Goal: Transaction & Acquisition: Obtain resource

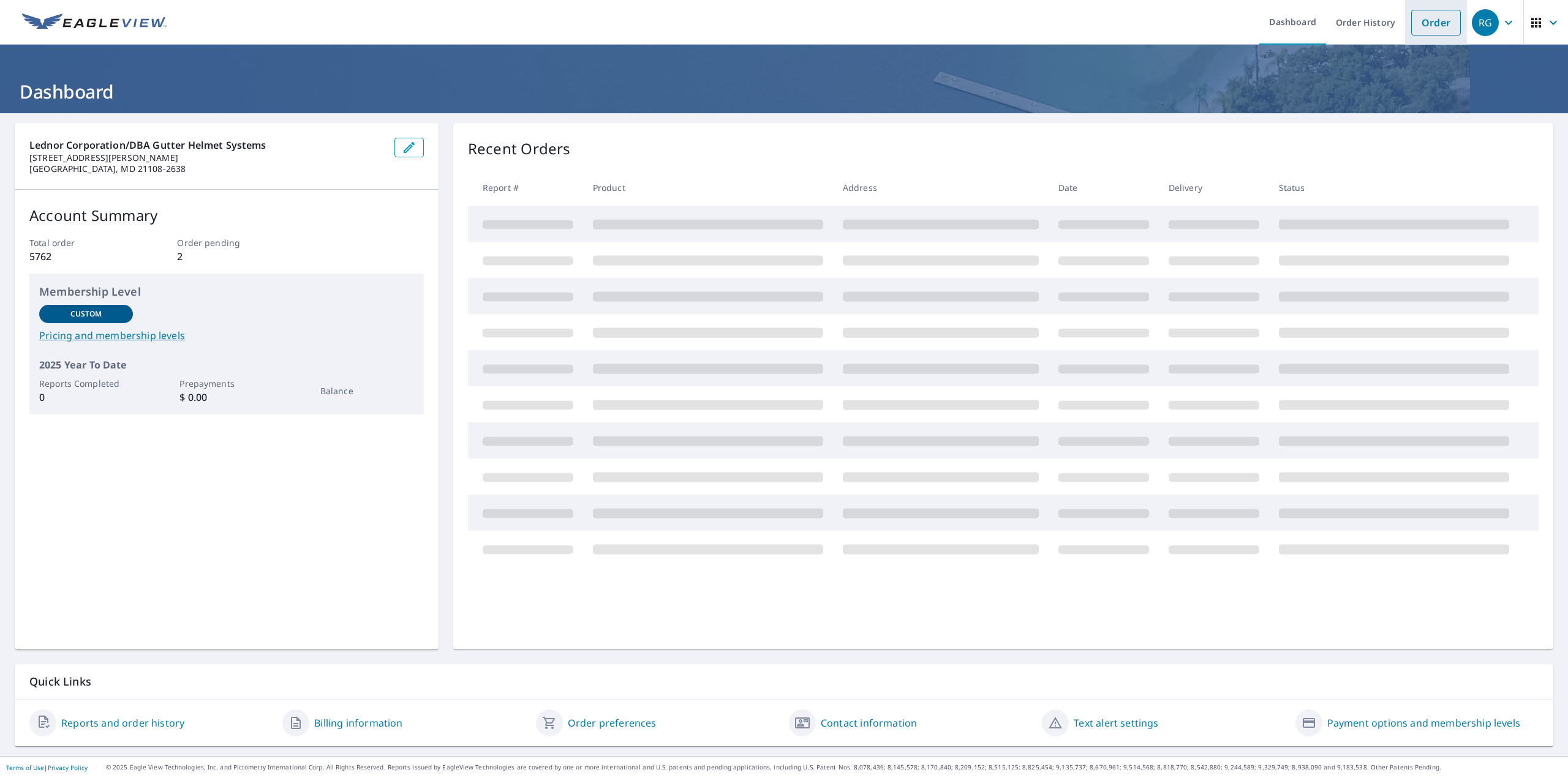
click at [1444, 14] on link "Order" at bounding box center [1436, 23] width 50 height 26
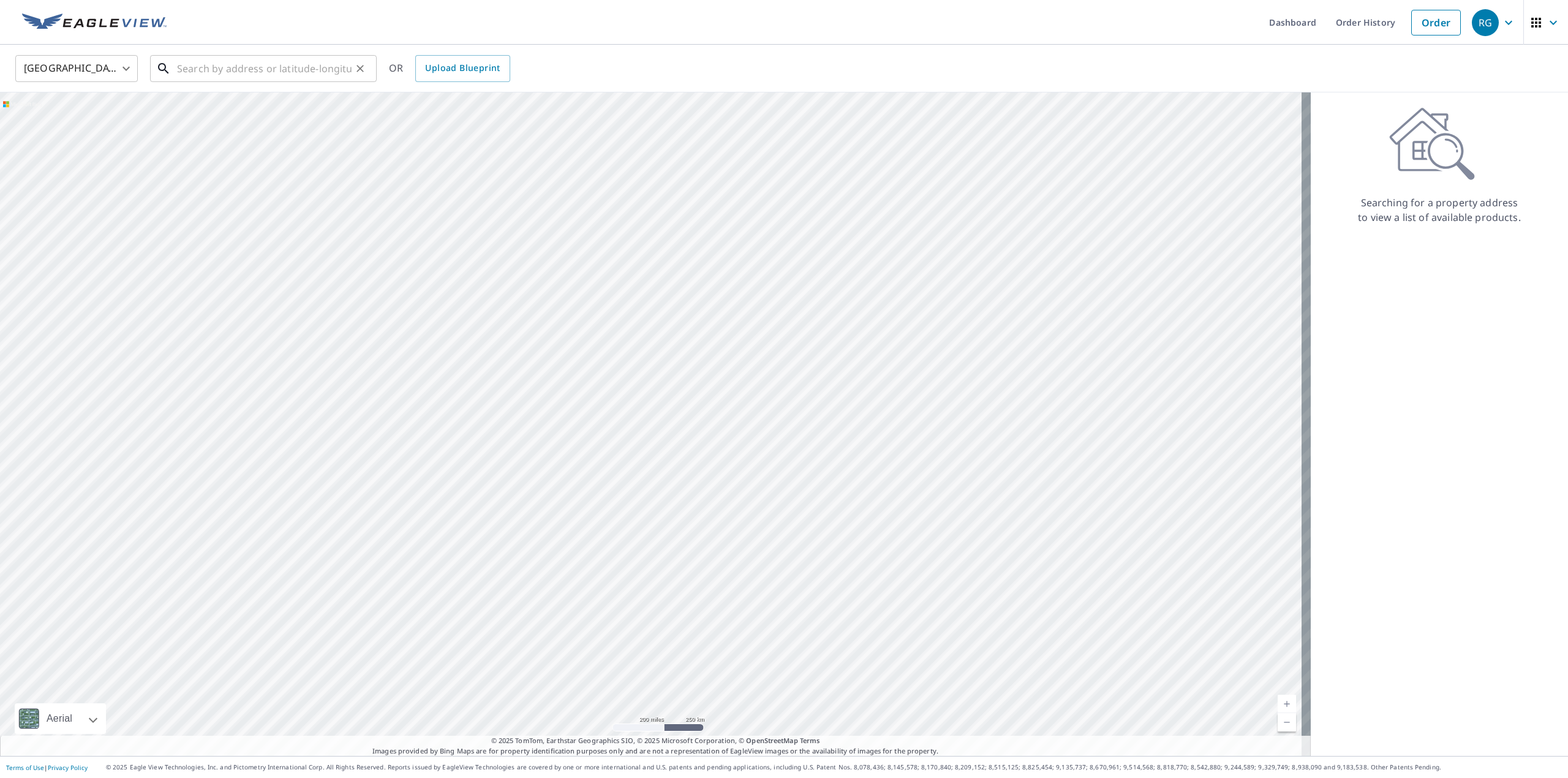
click at [225, 65] on input "text" at bounding box center [264, 68] width 175 height 35
drag, startPoint x: 226, startPoint y: 64, endPoint x: 719, endPoint y: 288, distance: 541.5
click at [719, 288] on div at bounding box center [655, 424] width 1311 height 664
drag, startPoint x: 742, startPoint y: 489, endPoint x: 677, endPoint y: 127, distance: 367.8
click at [678, 129] on div at bounding box center [655, 424] width 1311 height 664
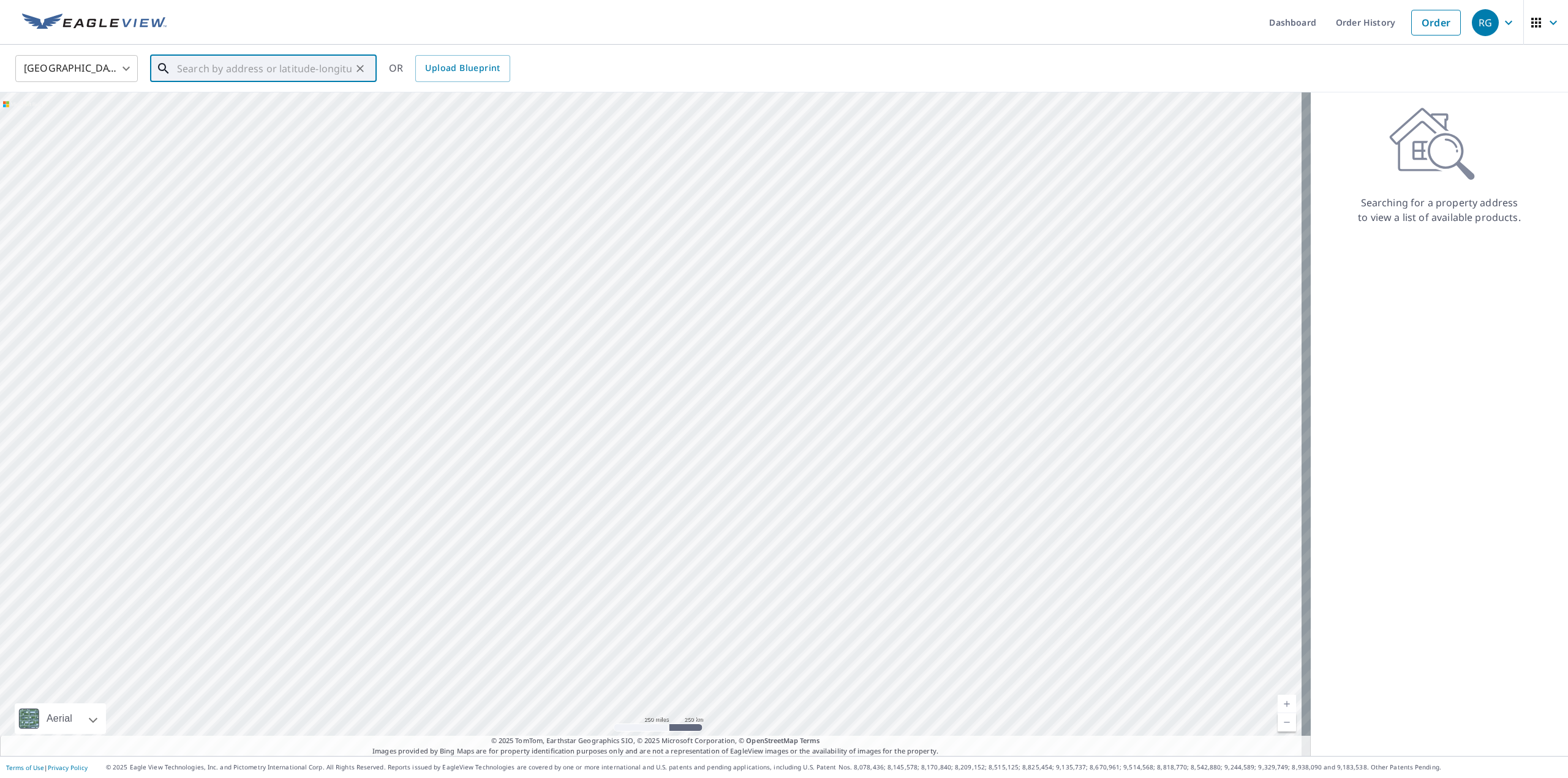
drag, startPoint x: 956, startPoint y: 336, endPoint x: 832, endPoint y: 445, distance: 165.1
click at [832, 445] on div at bounding box center [655, 424] width 1311 height 664
drag, startPoint x: 620, startPoint y: 362, endPoint x: 823, endPoint y: 453, distance: 222.5
click at [828, 455] on div at bounding box center [655, 424] width 1311 height 664
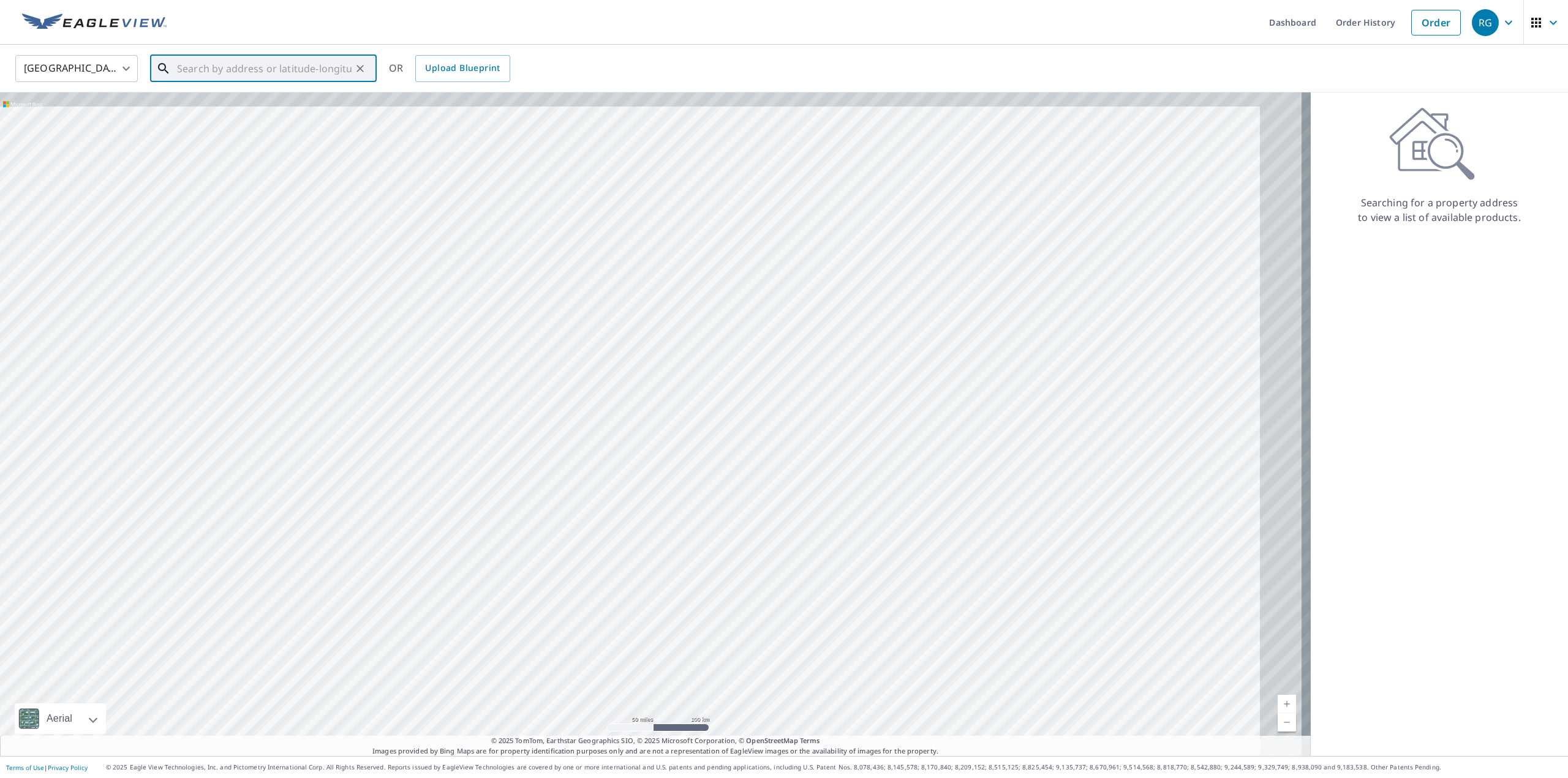
drag, startPoint x: 832, startPoint y: 369, endPoint x: 354, endPoint y: 506, distance: 497.2
click at [355, 507] on div at bounding box center [655, 424] width 1311 height 664
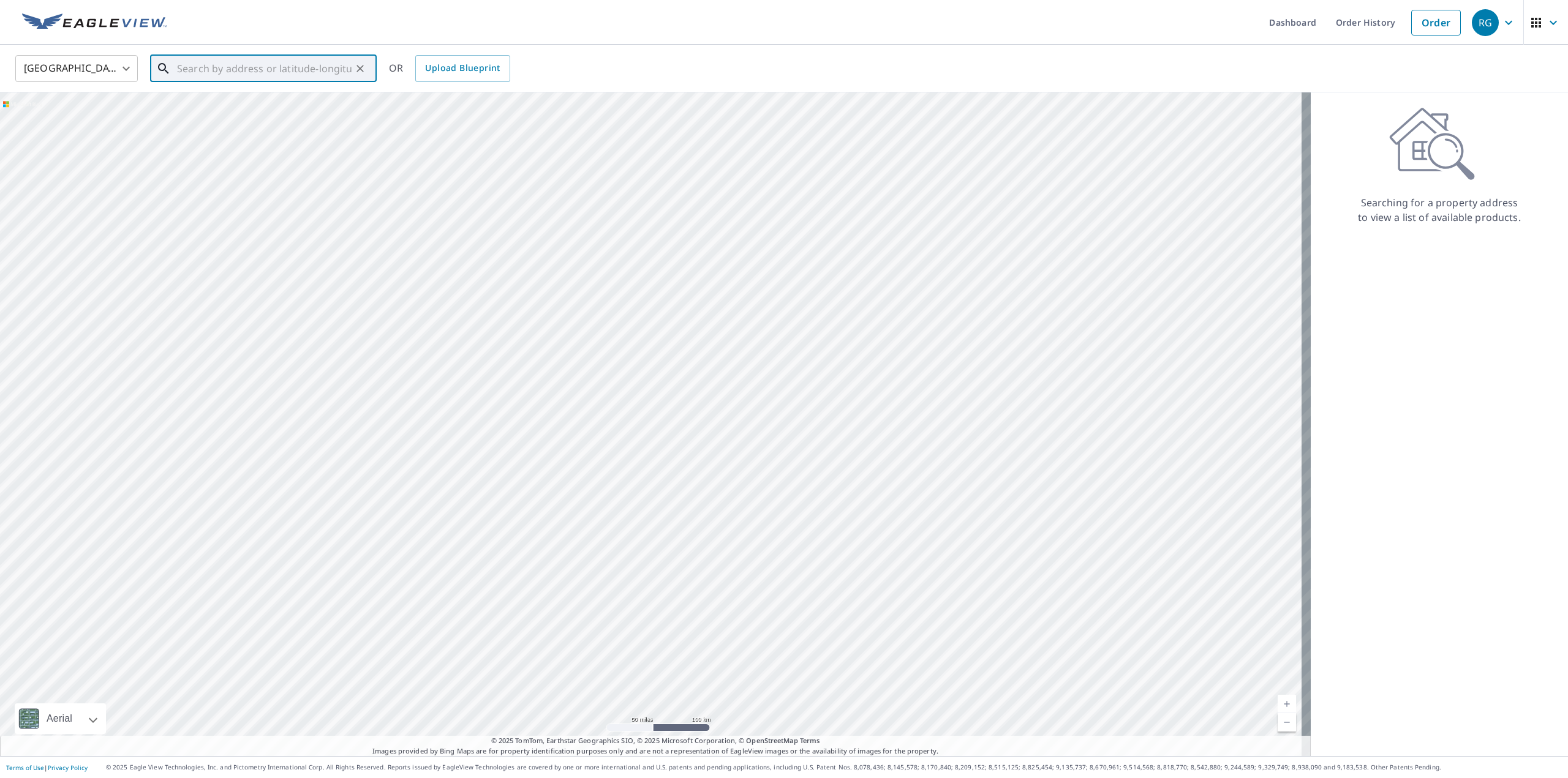
drag, startPoint x: 636, startPoint y: 351, endPoint x: 666, endPoint y: 463, distance: 115.9
click at [666, 463] on div at bounding box center [655, 424] width 1311 height 664
drag, startPoint x: 326, startPoint y: 674, endPoint x: 338, endPoint y: 508, distance: 166.4
click at [338, 527] on div at bounding box center [655, 424] width 1311 height 664
drag, startPoint x: 328, startPoint y: 601, endPoint x: 650, endPoint y: 545, distance: 326.8
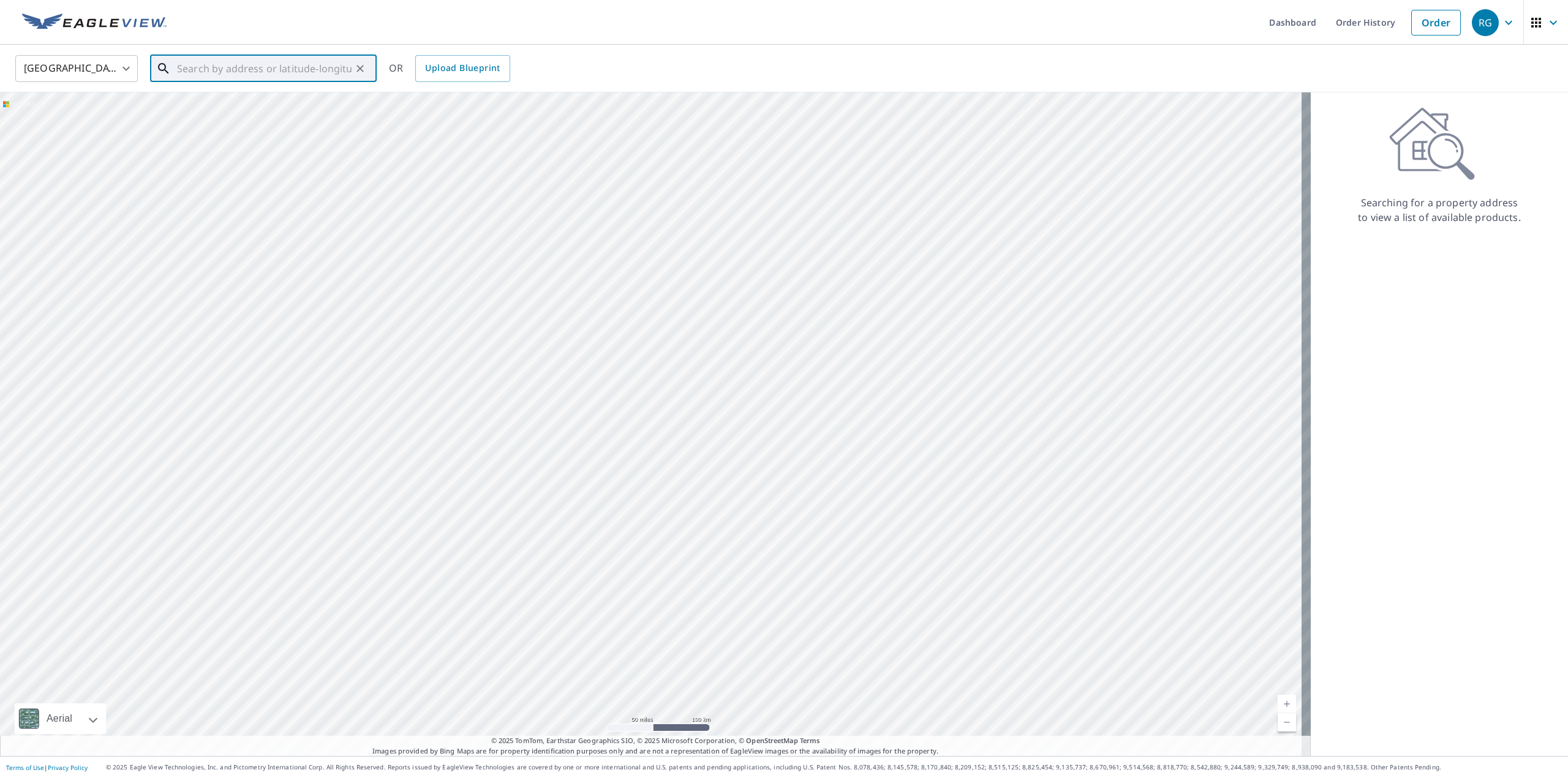
click at [650, 546] on div at bounding box center [655, 424] width 1311 height 664
drag, startPoint x: 280, startPoint y: 620, endPoint x: 492, endPoint y: 559, distance: 220.6
click at [492, 559] on div at bounding box center [655, 424] width 1311 height 664
drag, startPoint x: 535, startPoint y: 338, endPoint x: 554, endPoint y: 463, distance: 126.4
click at [554, 463] on div at bounding box center [655, 424] width 1311 height 664
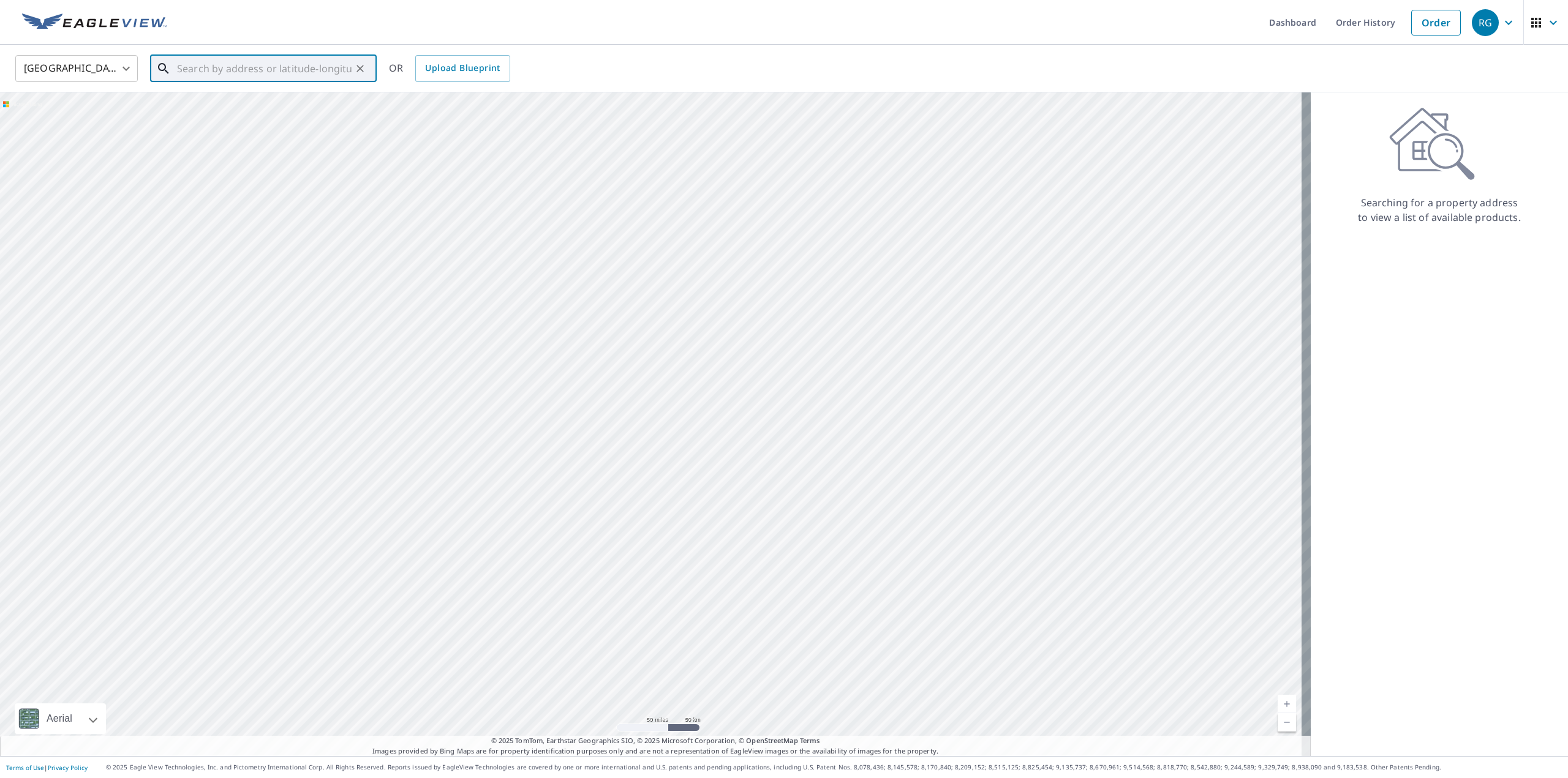
drag, startPoint x: 577, startPoint y: 348, endPoint x: 615, endPoint y: 474, distance: 131.6
click at [615, 474] on div at bounding box center [655, 424] width 1311 height 664
drag, startPoint x: 1188, startPoint y: 377, endPoint x: 916, endPoint y: 438, distance: 278.8
click at [916, 438] on div at bounding box center [655, 424] width 1311 height 664
drag, startPoint x: 838, startPoint y: 357, endPoint x: 841, endPoint y: 480, distance: 123.0
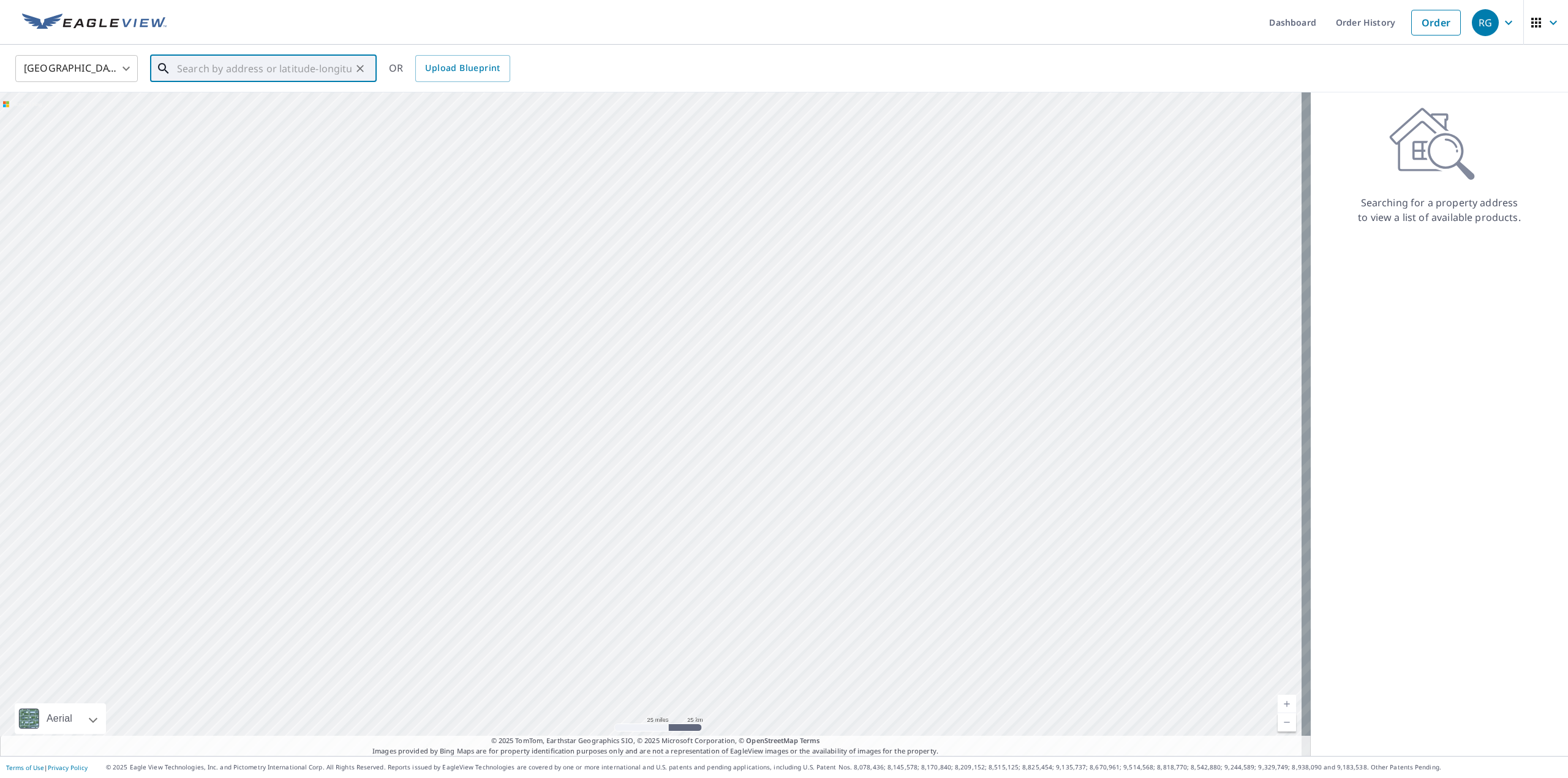
click at [841, 480] on div at bounding box center [655, 424] width 1311 height 664
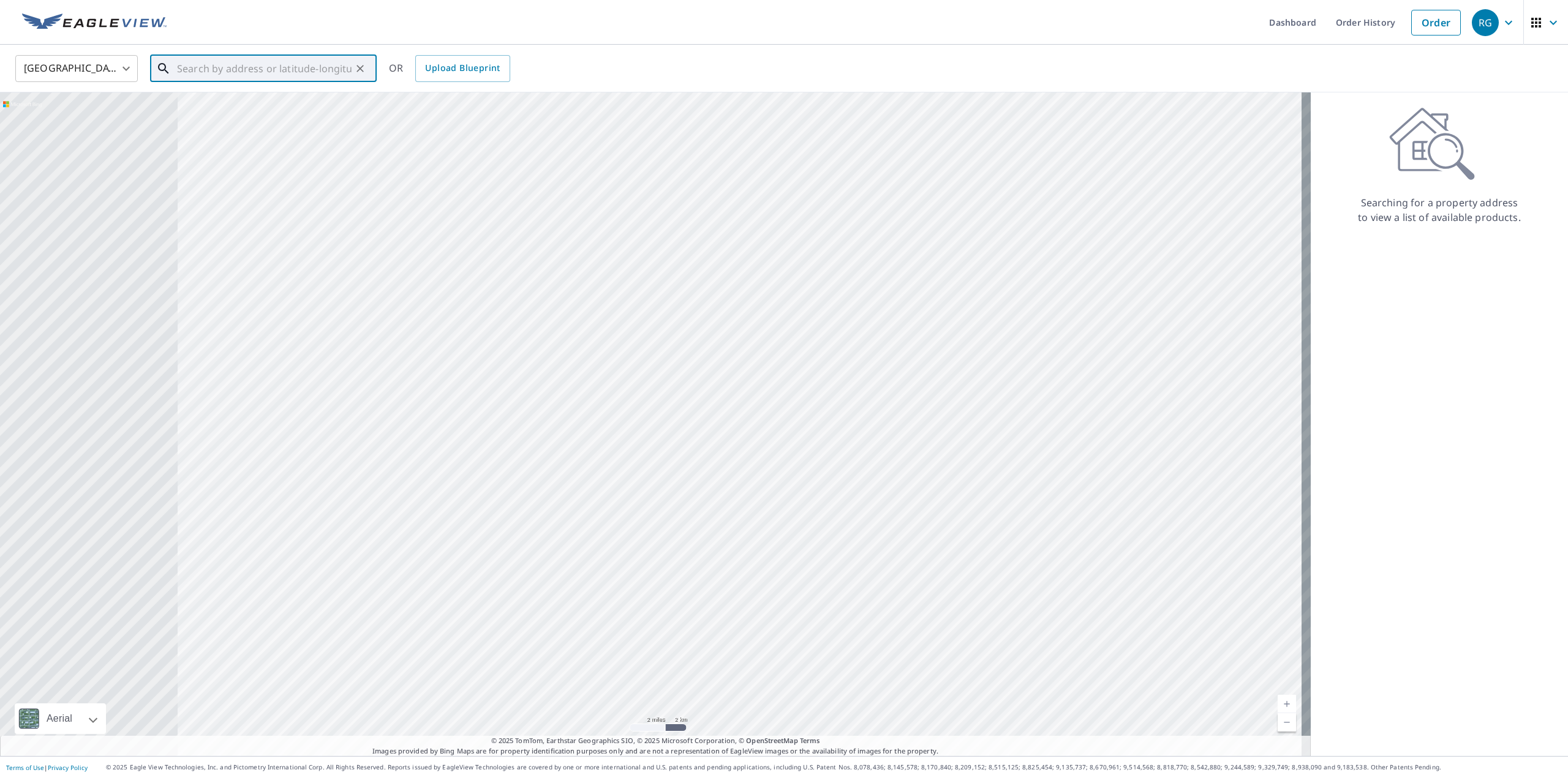
drag, startPoint x: 391, startPoint y: 461, endPoint x: 875, endPoint y: 420, distance: 485.7
click at [887, 422] on div at bounding box center [655, 424] width 1311 height 664
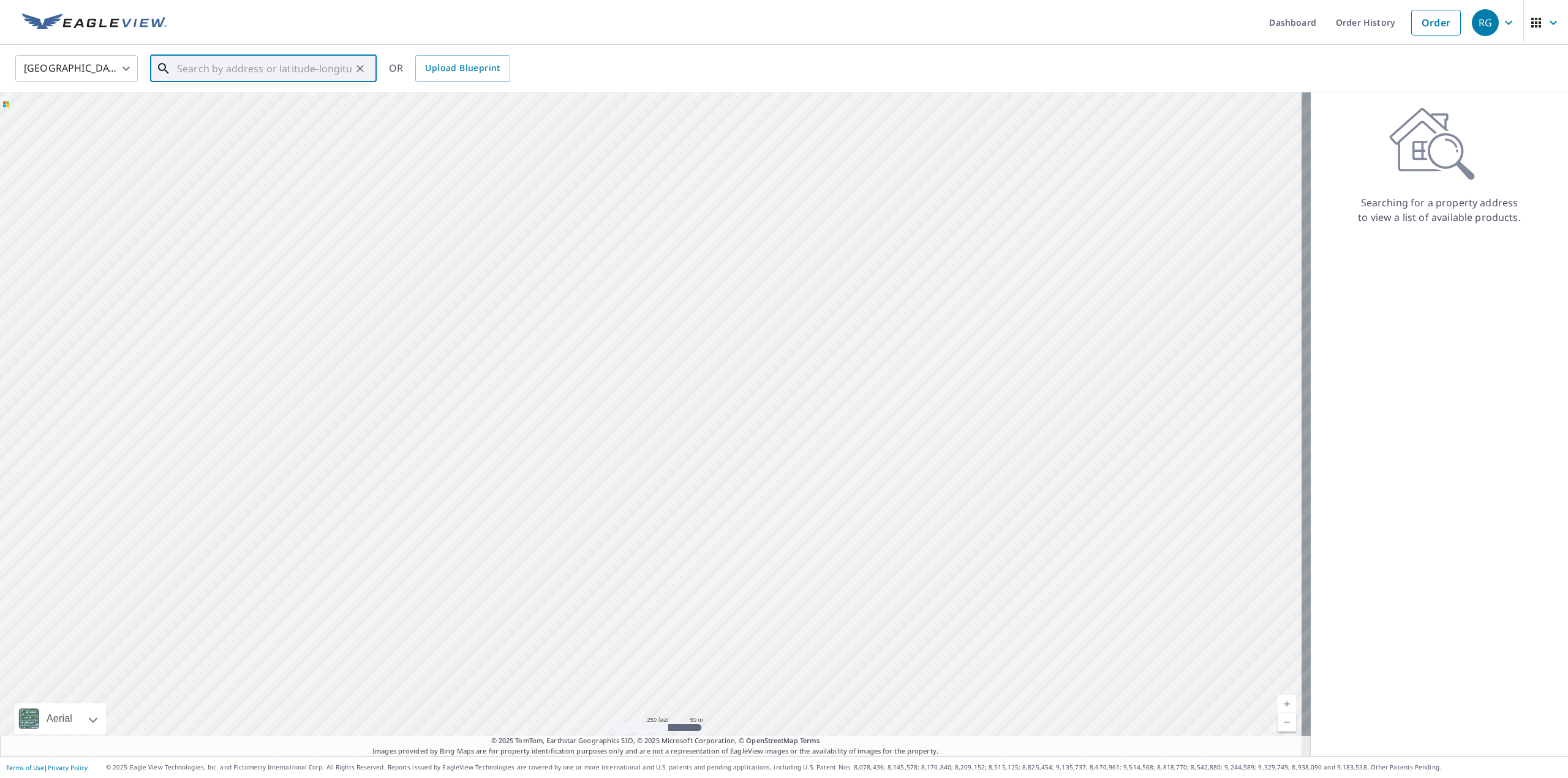
drag, startPoint x: 297, startPoint y: 490, endPoint x: 732, endPoint y: 483, distance: 435.1
click at [754, 491] on div at bounding box center [655, 424] width 1311 height 664
drag, startPoint x: 425, startPoint y: 323, endPoint x: 583, endPoint y: 443, distance: 198.4
click at [534, 413] on div at bounding box center [655, 424] width 1311 height 664
drag, startPoint x: 389, startPoint y: 336, endPoint x: 657, endPoint y: 424, distance: 282.1
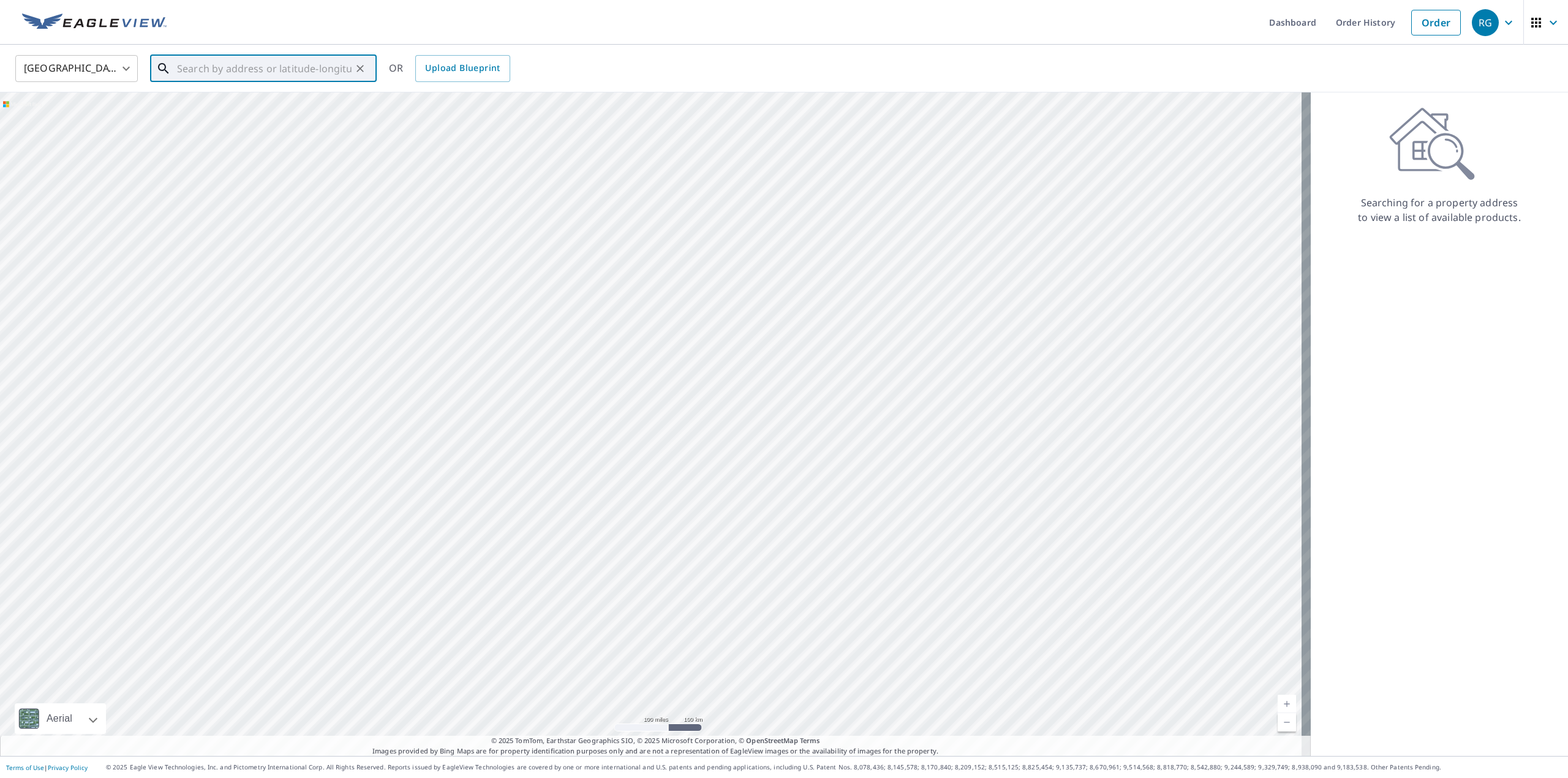
click at [657, 424] on div at bounding box center [655, 424] width 1311 height 664
drag, startPoint x: 476, startPoint y: 282, endPoint x: 644, endPoint y: 428, distance: 222.6
click at [644, 428] on div at bounding box center [655, 424] width 1311 height 664
drag, startPoint x: 389, startPoint y: 414, endPoint x: 474, endPoint y: 498, distance: 119.5
click at [479, 495] on div at bounding box center [655, 424] width 1311 height 664
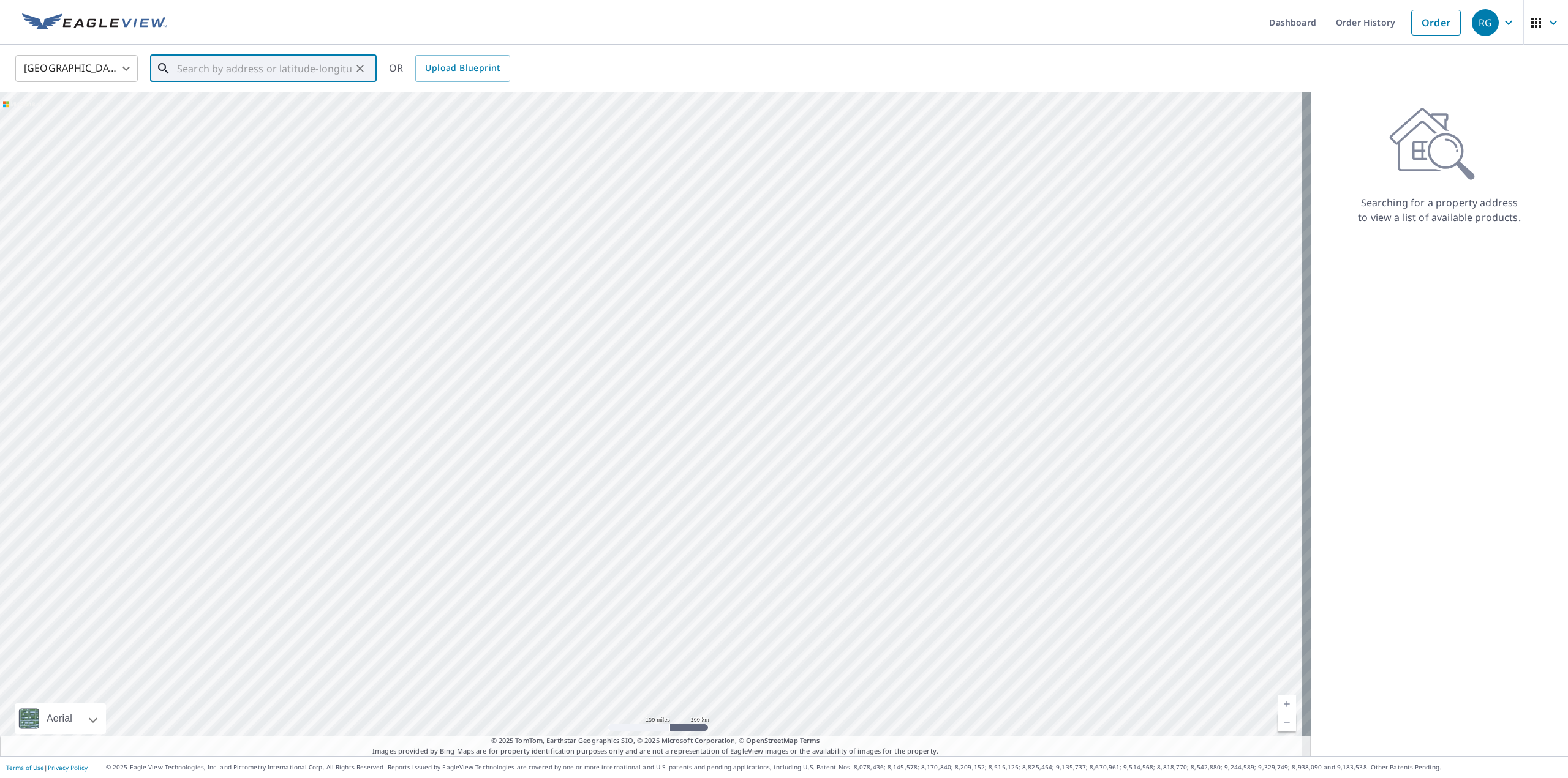
drag, startPoint x: 449, startPoint y: 309, endPoint x: 375, endPoint y: 185, distance: 144.4
click at [375, 185] on div at bounding box center [655, 424] width 1311 height 664
drag, startPoint x: 420, startPoint y: 496, endPoint x: 520, endPoint y: 493, distance: 100.0
click at [520, 493] on div at bounding box center [655, 424] width 1311 height 664
drag, startPoint x: 521, startPoint y: 474, endPoint x: 508, endPoint y: 493, distance: 23.0
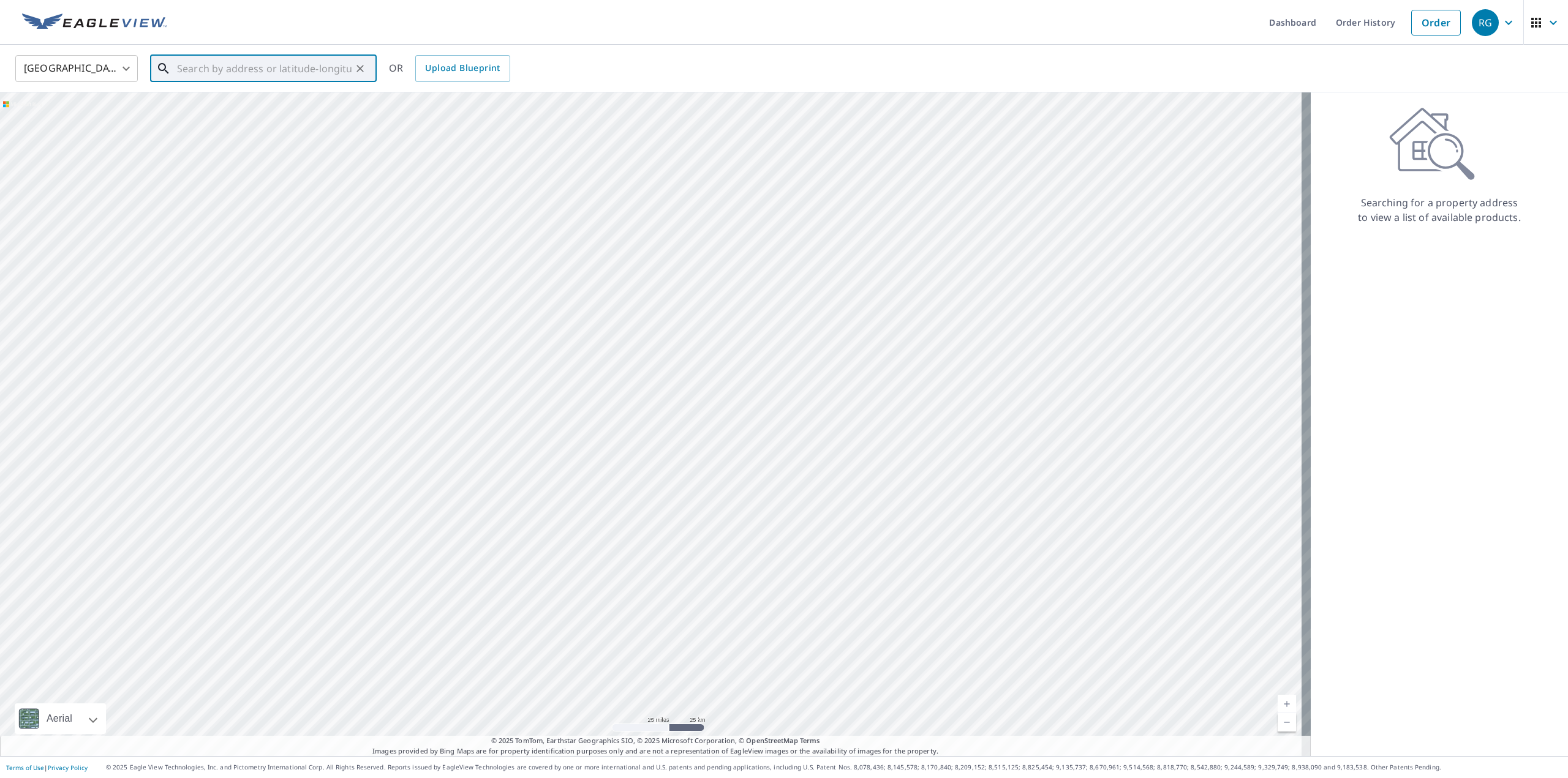
click at [508, 493] on div at bounding box center [655, 424] width 1311 height 664
drag, startPoint x: 168, startPoint y: 508, endPoint x: 305, endPoint y: 524, distance: 137.9
click at [308, 527] on div at bounding box center [655, 424] width 1311 height 664
drag, startPoint x: 282, startPoint y: 489, endPoint x: 454, endPoint y: 488, distance: 172.0
click at [454, 488] on div at bounding box center [655, 424] width 1311 height 664
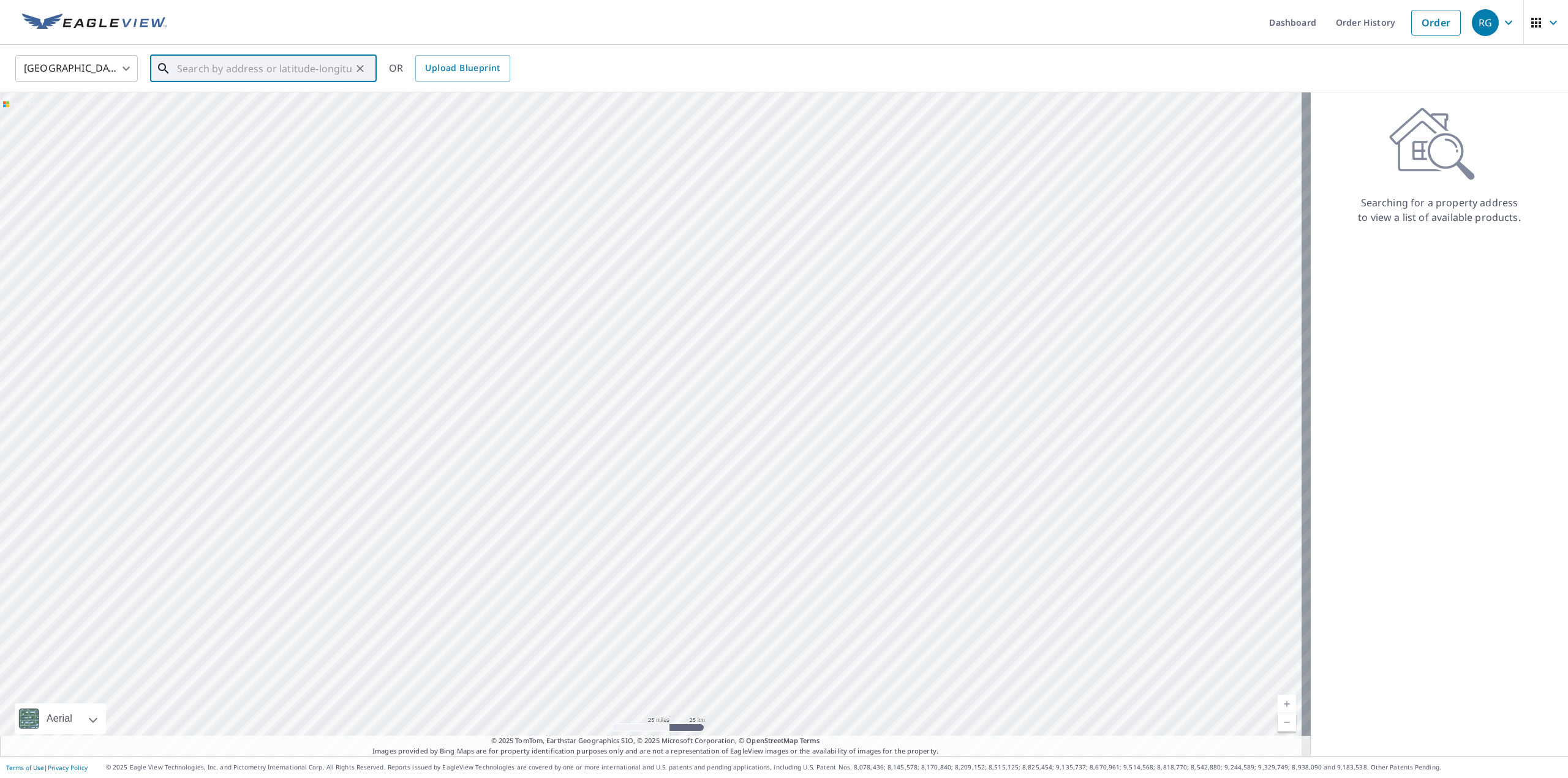
drag, startPoint x: 354, startPoint y: 591, endPoint x: 390, endPoint y: 598, distance: 36.7
click at [390, 598] on div at bounding box center [655, 424] width 1311 height 664
drag, startPoint x: 562, startPoint y: 330, endPoint x: 595, endPoint y: 431, distance: 106.3
click at [596, 431] on div at bounding box center [655, 424] width 1311 height 664
drag, startPoint x: 504, startPoint y: 419, endPoint x: 480, endPoint y: 420, distance: 24.0
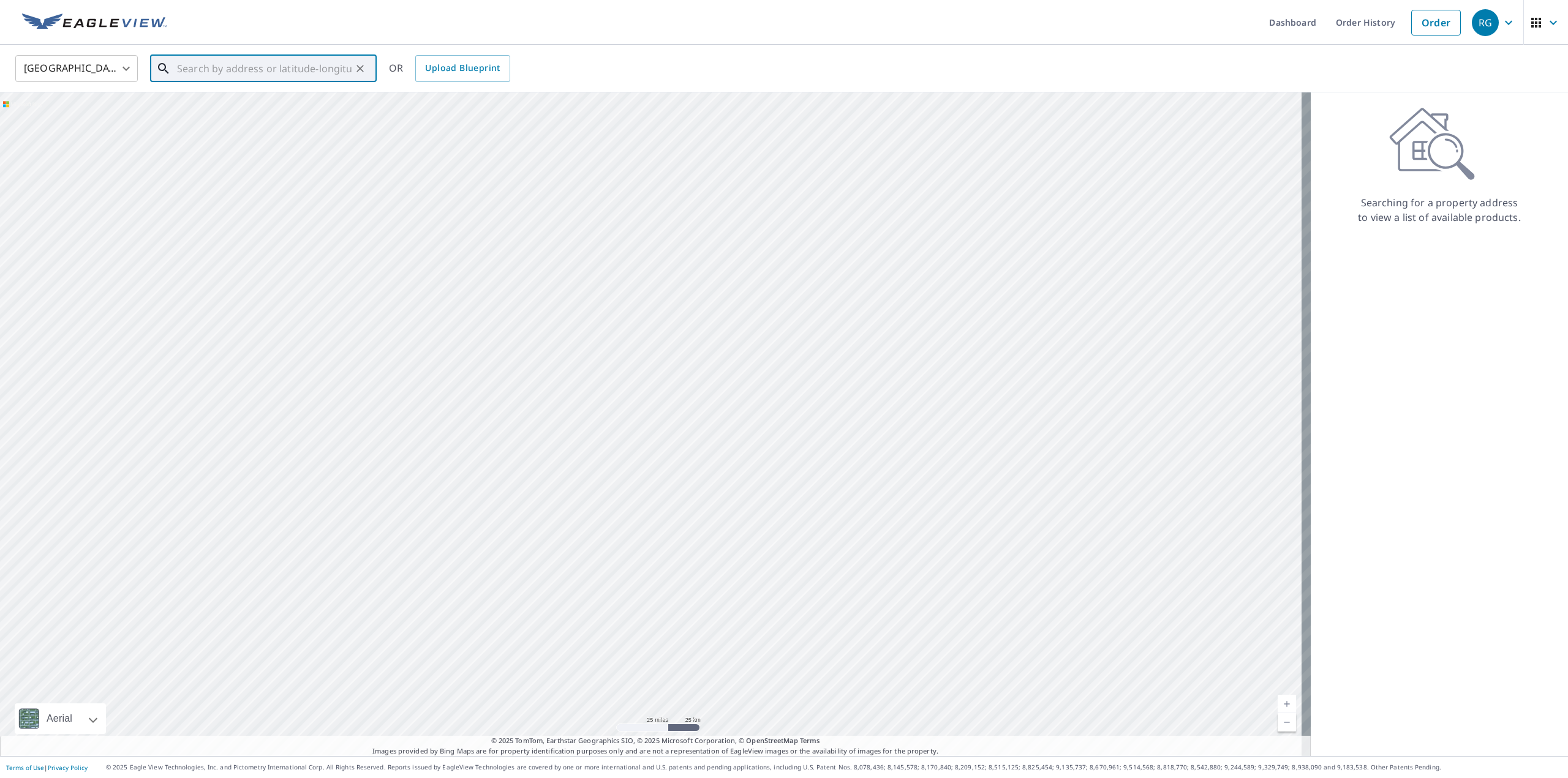
click at [480, 420] on div at bounding box center [655, 424] width 1311 height 664
drag, startPoint x: 507, startPoint y: 370, endPoint x: 548, endPoint y: 539, distance: 173.9
click at [548, 539] on div at bounding box center [655, 424] width 1311 height 664
drag, startPoint x: 570, startPoint y: 412, endPoint x: 570, endPoint y: 515, distance: 103.0
click at [571, 515] on div at bounding box center [655, 424] width 1311 height 664
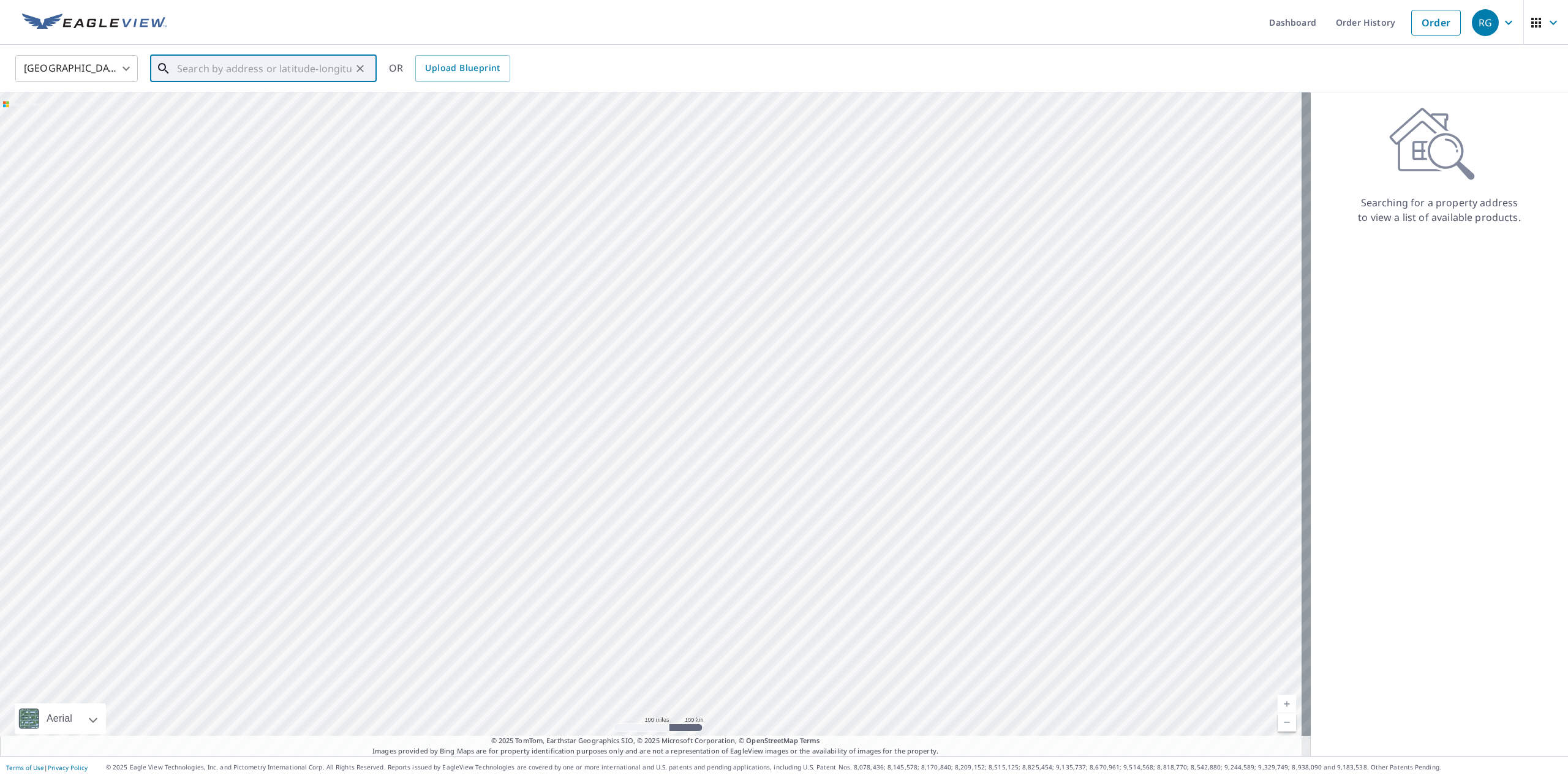
drag, startPoint x: 662, startPoint y: 435, endPoint x: 573, endPoint y: 409, distance: 92.7
click at [574, 411] on div at bounding box center [655, 424] width 1311 height 664
drag, startPoint x: 599, startPoint y: 353, endPoint x: 594, endPoint y: 432, distance: 79.2
click at [594, 432] on div at bounding box center [655, 424] width 1311 height 664
drag, startPoint x: 542, startPoint y: 375, endPoint x: 615, endPoint y: 474, distance: 123.0
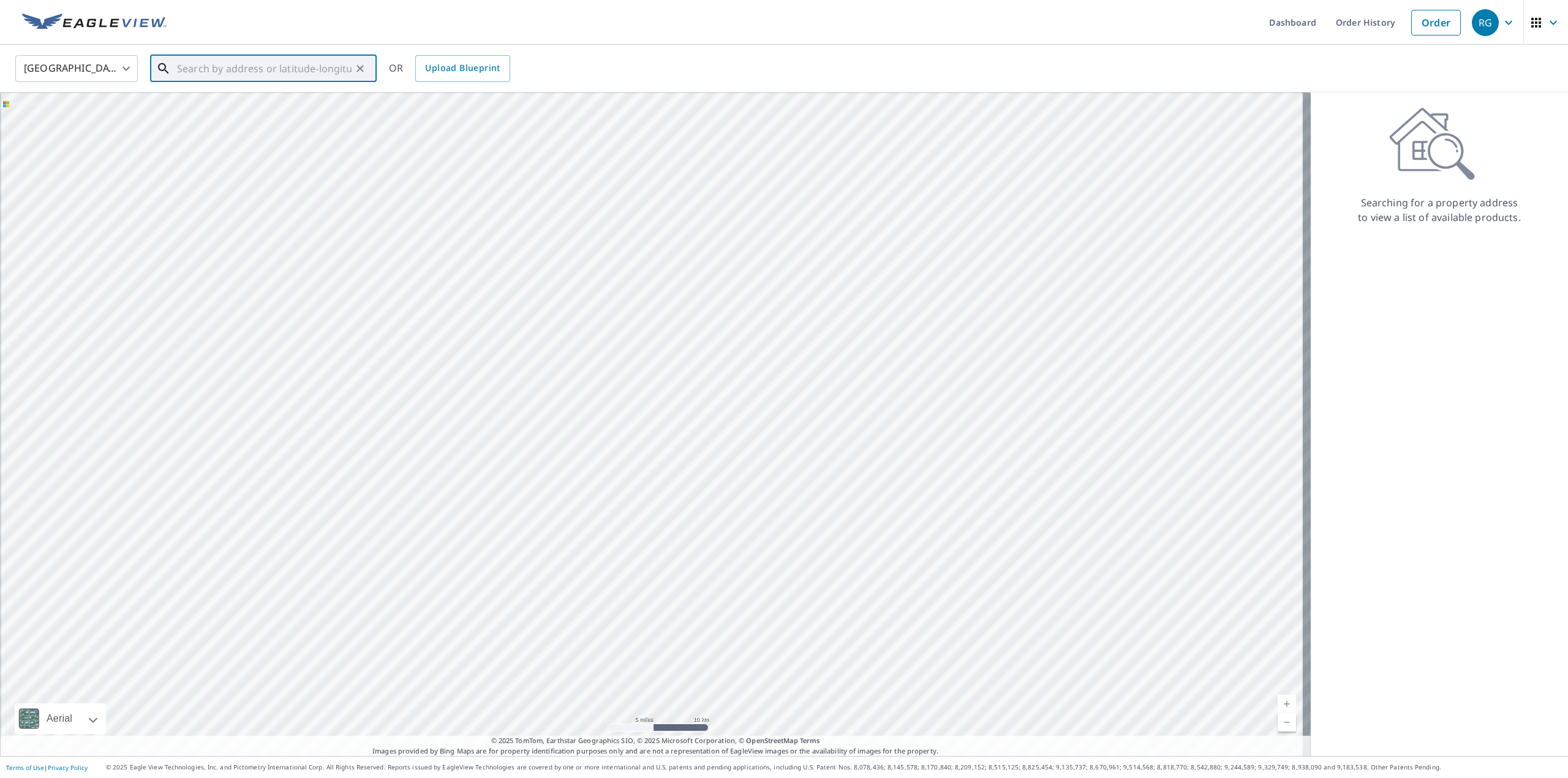
click at [614, 472] on div at bounding box center [655, 424] width 1311 height 664
click at [554, 300] on div at bounding box center [655, 424] width 1311 height 664
drag, startPoint x: 556, startPoint y: 275, endPoint x: 684, endPoint y: 470, distance: 233.3
click at [684, 470] on div at bounding box center [655, 424] width 1311 height 664
drag, startPoint x: 568, startPoint y: 346, endPoint x: 653, endPoint y: 503, distance: 178.5
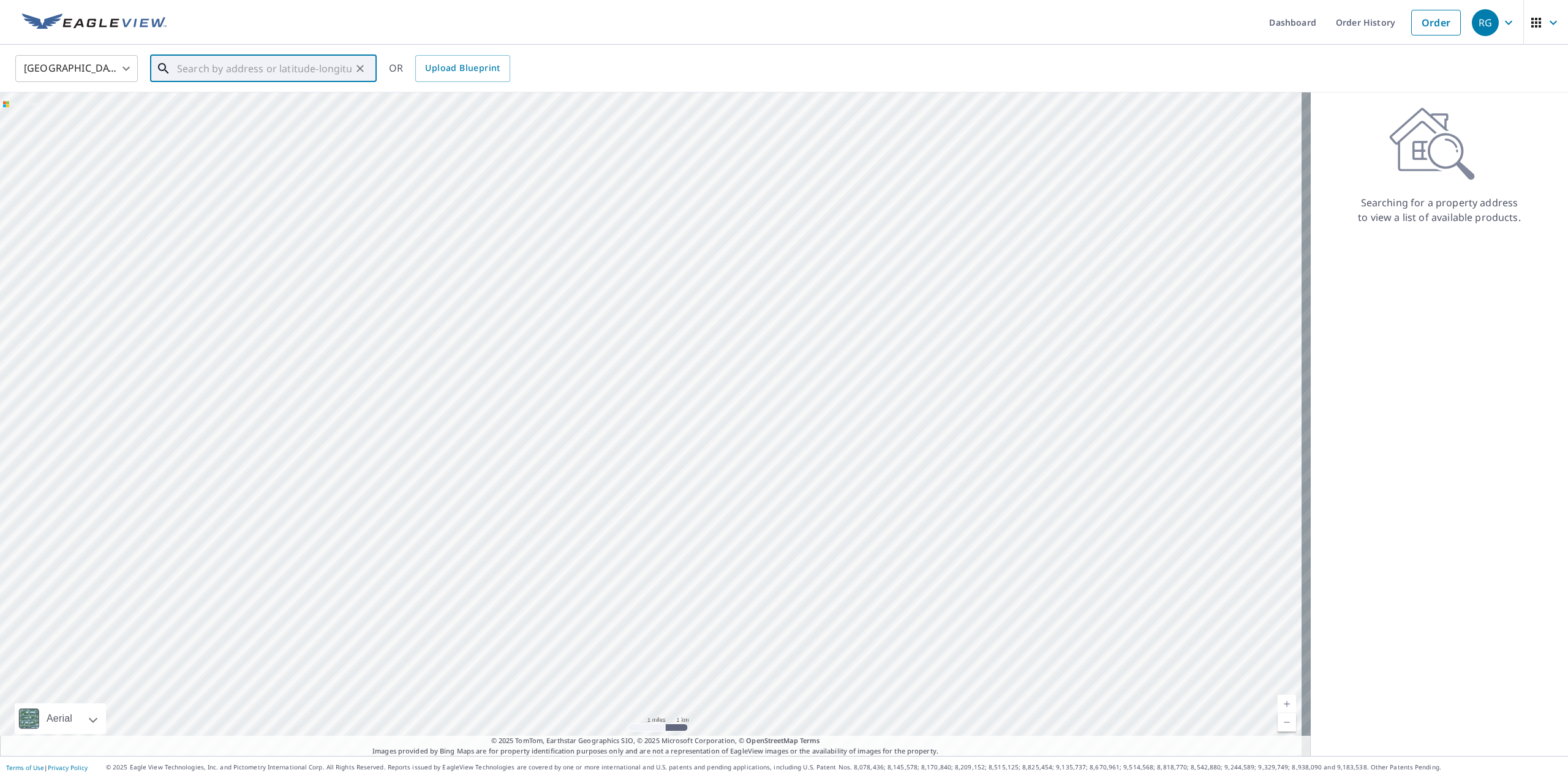
click at [653, 503] on div at bounding box center [655, 424] width 1311 height 664
drag, startPoint x: 522, startPoint y: 345, endPoint x: 574, endPoint y: 428, distance: 97.9
click at [574, 427] on div at bounding box center [655, 424] width 1311 height 664
drag, startPoint x: 466, startPoint y: 242, endPoint x: 471, endPoint y: 330, distance: 88.1
click at [471, 330] on div at bounding box center [655, 424] width 1311 height 664
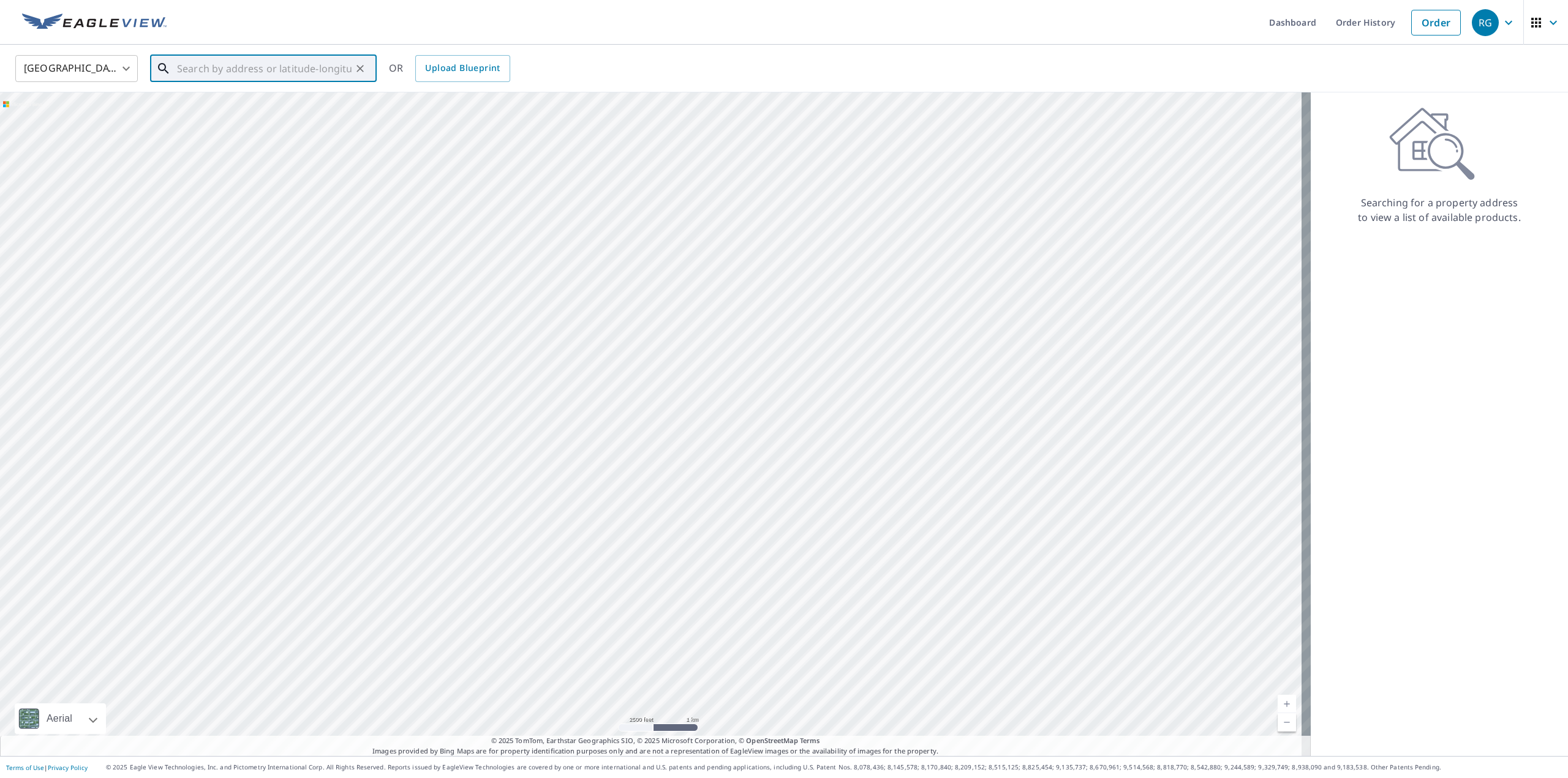
drag, startPoint x: 538, startPoint y: 275, endPoint x: 535, endPoint y: 383, distance: 108.0
click at [533, 379] on div at bounding box center [655, 424] width 1311 height 664
drag, startPoint x: 710, startPoint y: 340, endPoint x: 683, endPoint y: 363, distance: 35.5
click at [678, 358] on div at bounding box center [655, 424] width 1311 height 664
drag, startPoint x: 611, startPoint y: 285, endPoint x: 621, endPoint y: 345, distance: 60.8
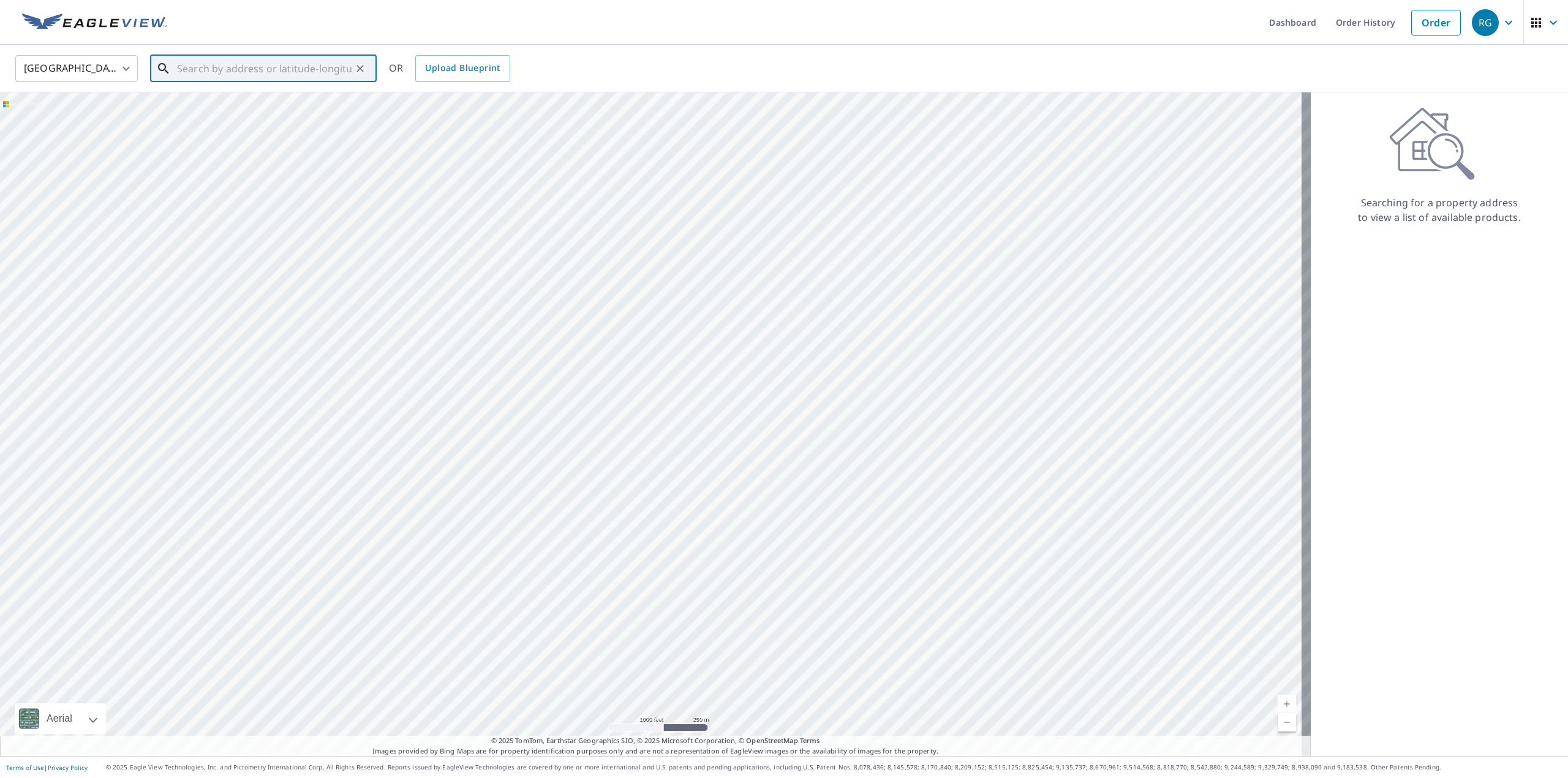
click at [620, 343] on div at bounding box center [655, 424] width 1311 height 664
drag, startPoint x: 609, startPoint y: 481, endPoint x: 597, endPoint y: 425, distance: 57.3
click at [597, 426] on div at bounding box center [655, 424] width 1311 height 664
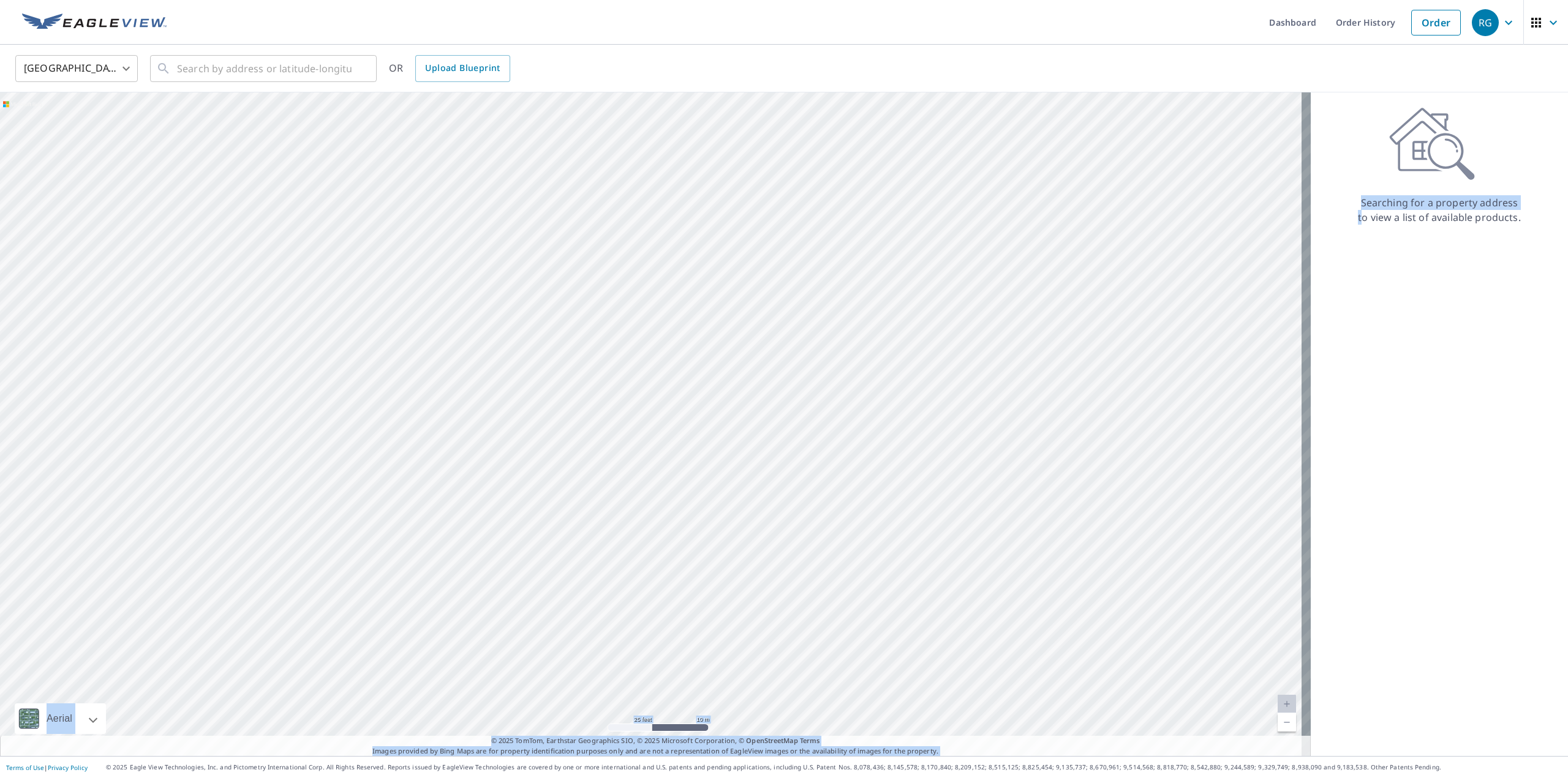
drag, startPoint x: 1319, startPoint y: 361, endPoint x: 952, endPoint y: 392, distance: 368.3
click at [946, 391] on div "Aerial Road A standard road map Aerial A detailed look from above Labels Labels…" at bounding box center [784, 424] width 1568 height 664
drag, startPoint x: 760, startPoint y: 435, endPoint x: 751, endPoint y: 437, distance: 9.2
click at [743, 438] on div at bounding box center [655, 424] width 1311 height 664
drag, startPoint x: 720, startPoint y: 380, endPoint x: 755, endPoint y: 495, distance: 120.2
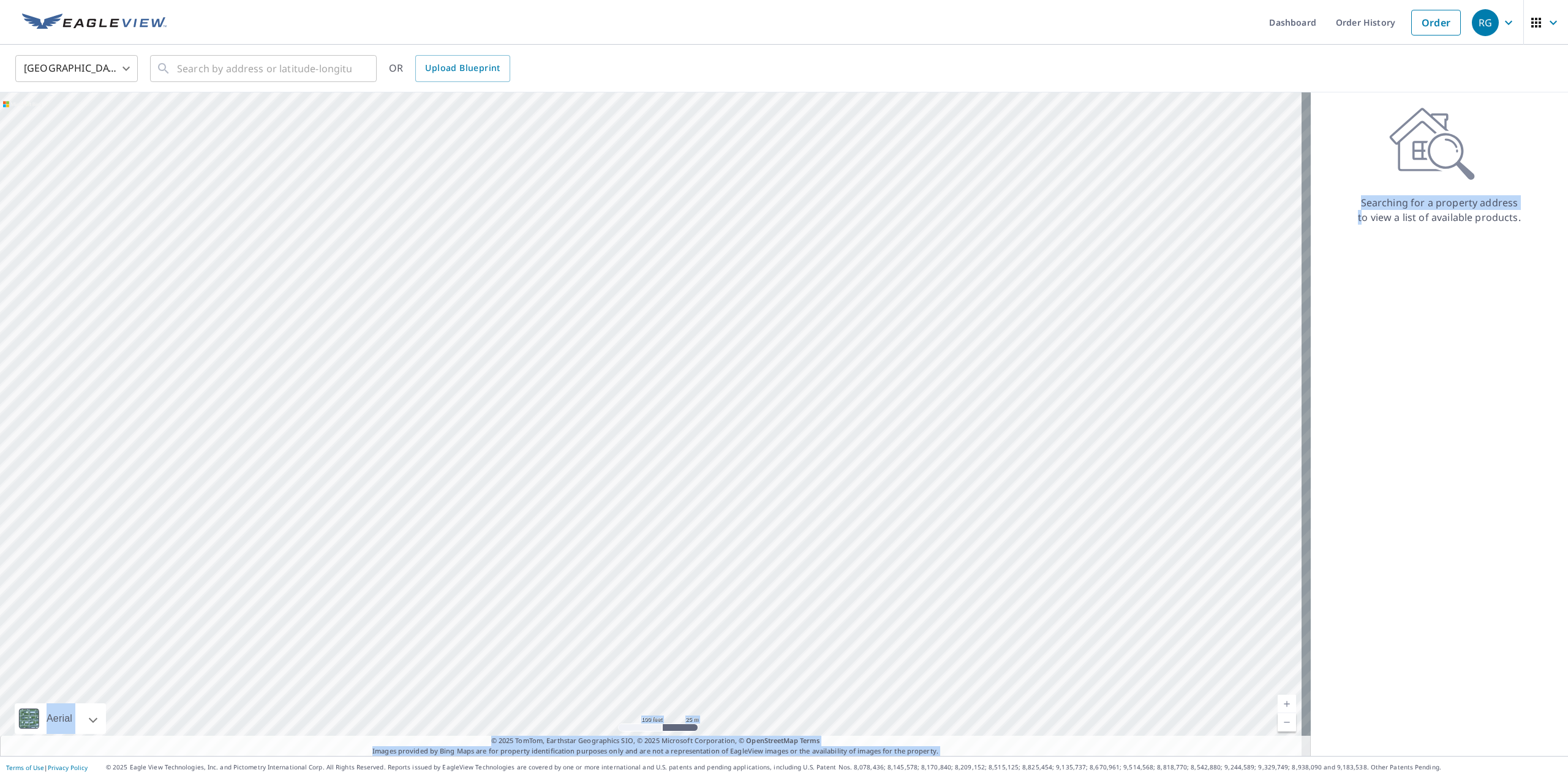
click at [755, 494] on div at bounding box center [655, 424] width 1311 height 664
drag, startPoint x: 568, startPoint y: 368, endPoint x: 659, endPoint y: 484, distance: 147.4
click at [660, 494] on div at bounding box center [655, 424] width 1311 height 664
drag, startPoint x: 599, startPoint y: 341, endPoint x: 832, endPoint y: 221, distance: 262.1
click at [840, 223] on div at bounding box center [655, 424] width 1311 height 664
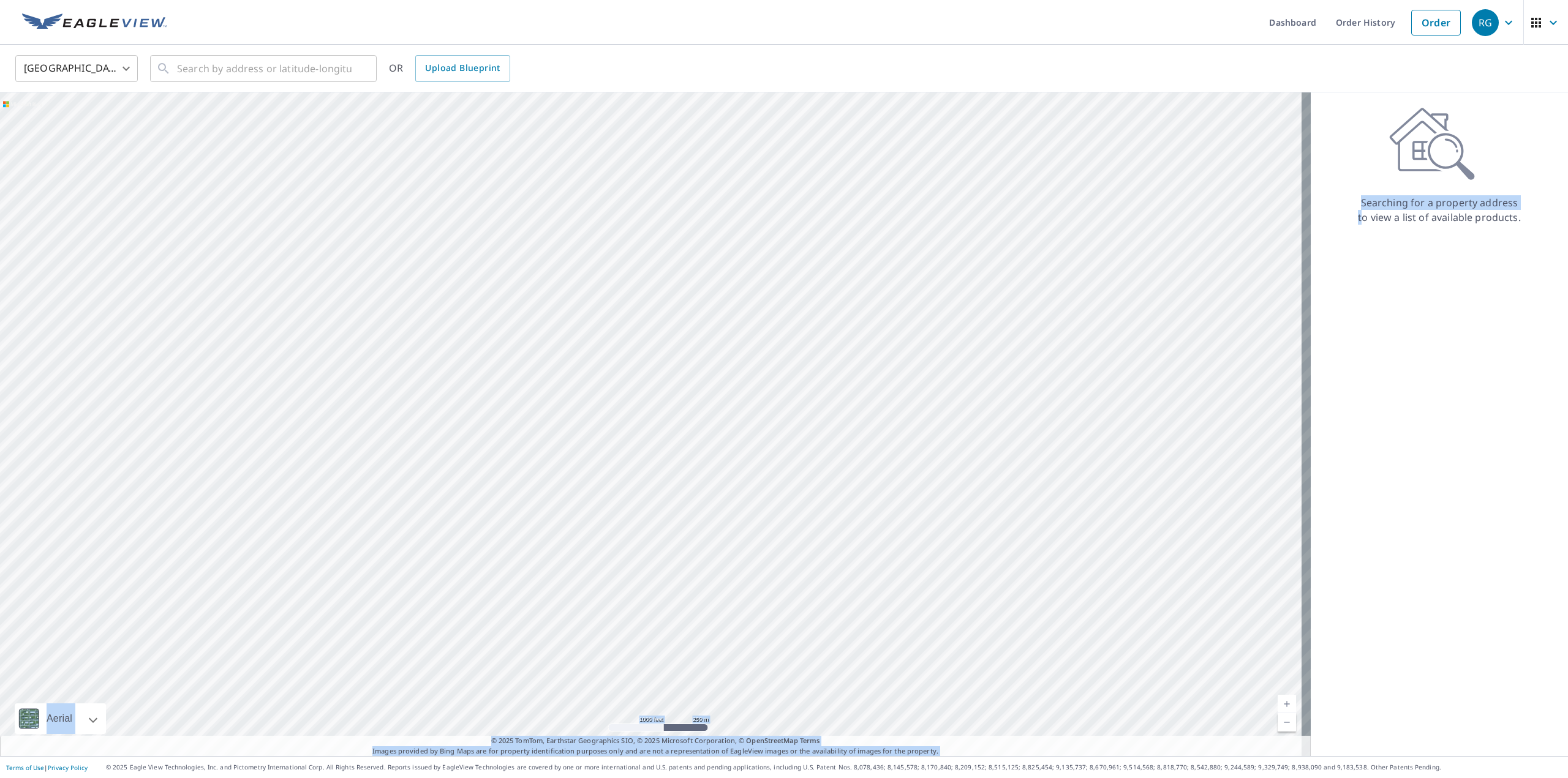
click at [290, 478] on div at bounding box center [655, 424] width 1311 height 664
drag, startPoint x: 385, startPoint y: 470, endPoint x: 456, endPoint y: 466, distance: 71.1
click at [437, 467] on div at bounding box center [655, 424] width 1311 height 664
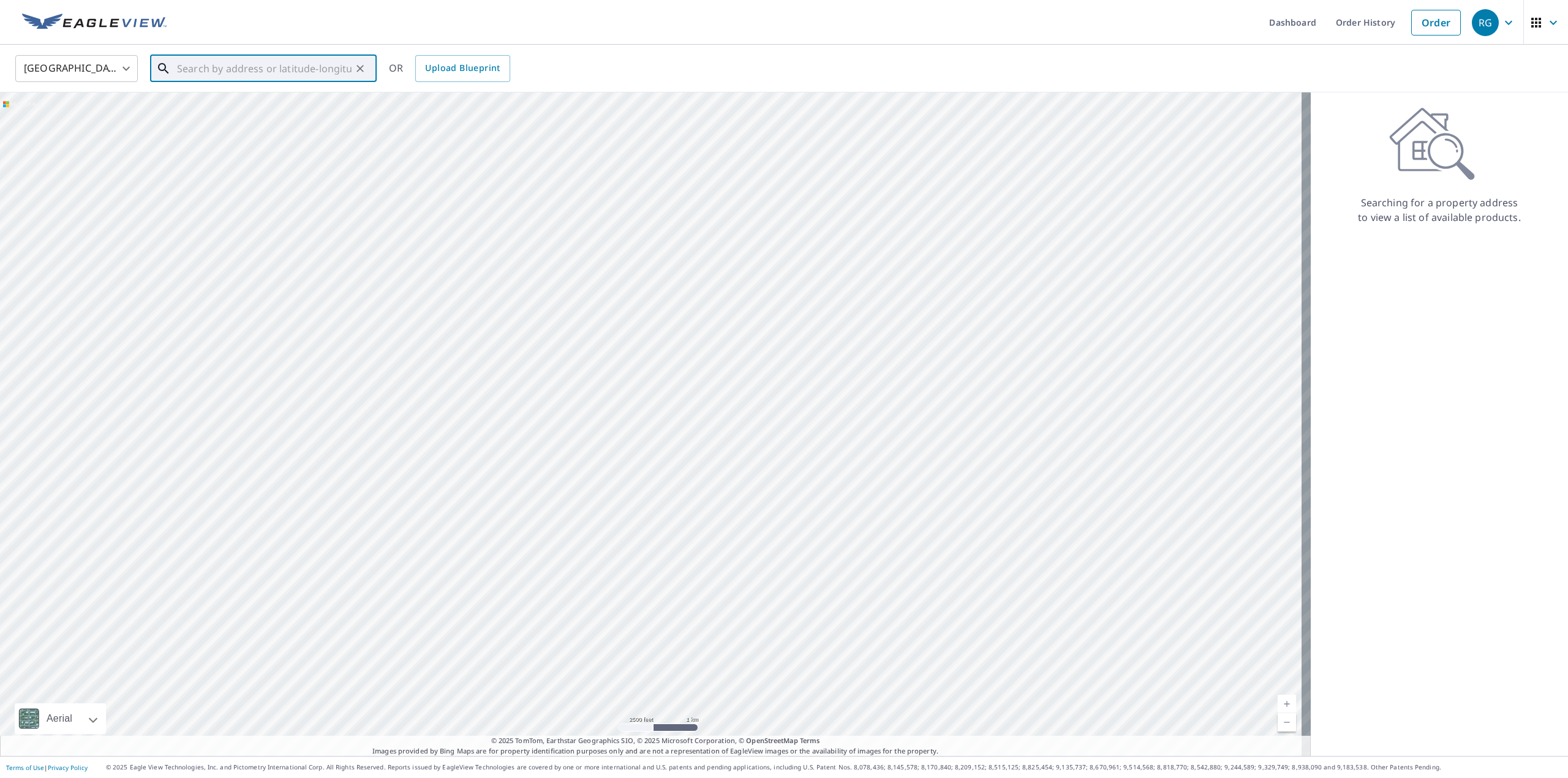
click at [291, 68] on input "text" at bounding box center [264, 68] width 175 height 35
paste input "[STREET_ADDRESS]"
click at [300, 116] on p "[GEOGRAPHIC_DATA]" at bounding box center [271, 117] width 193 height 12
type input "[STREET_ADDRESS][PERSON_NAME]"
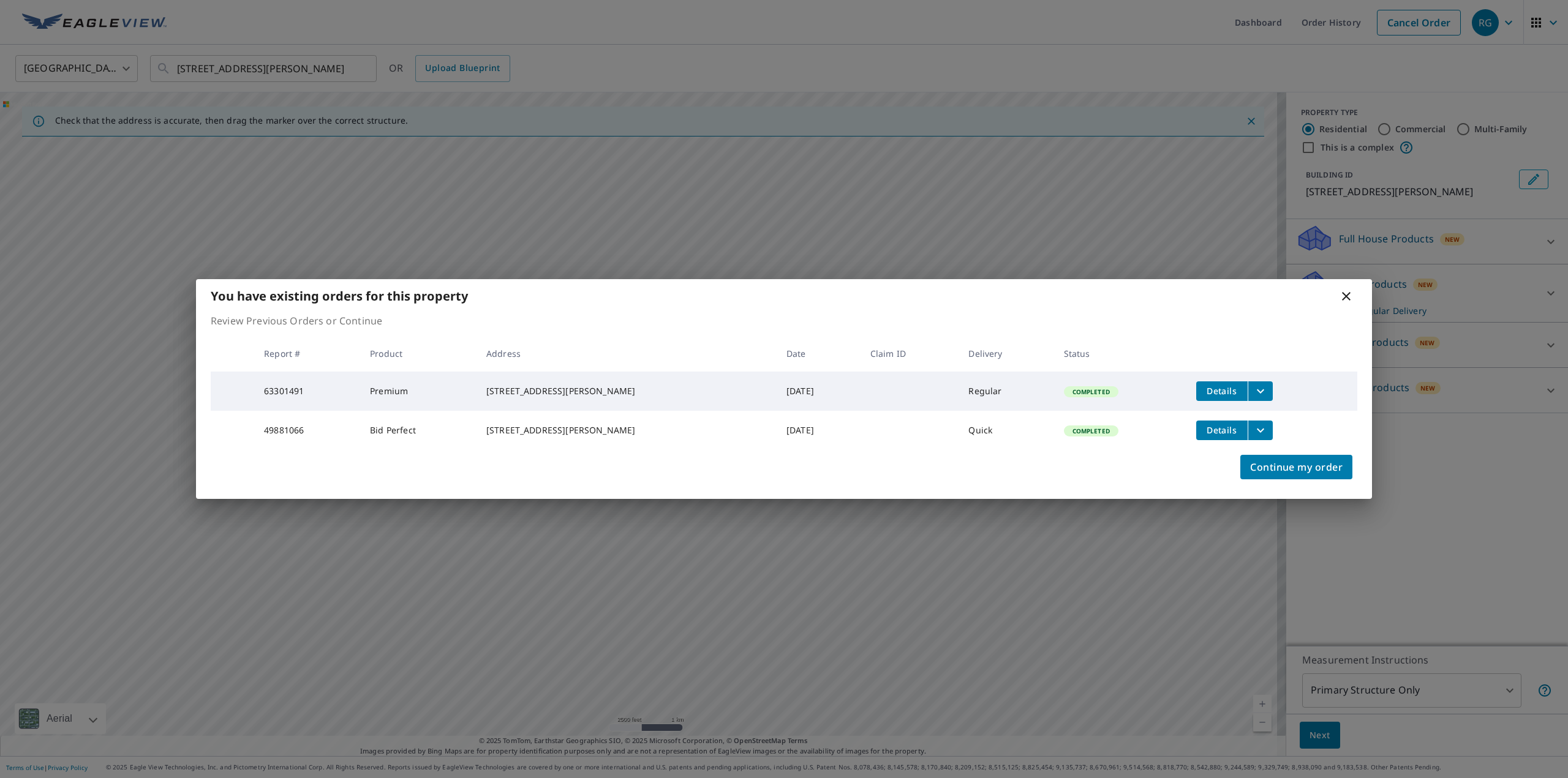
click at [1253, 385] on icon "filesDropdownBtn-63301491" at bounding box center [1260, 391] width 15 height 14
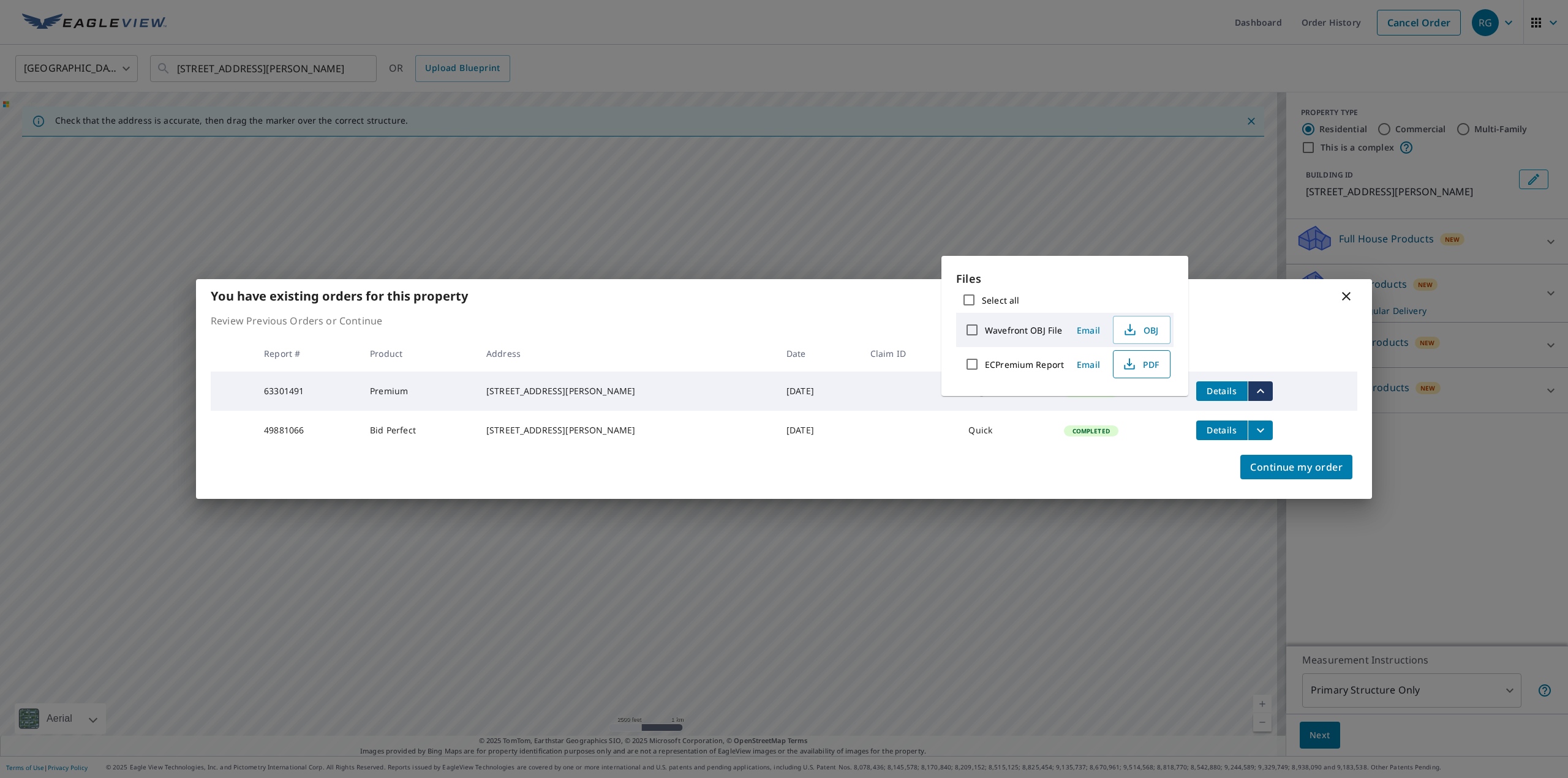
click at [1149, 370] on span "PDF" at bounding box center [1140, 364] width 39 height 14
